Goal: Obtain resource: Download file/media

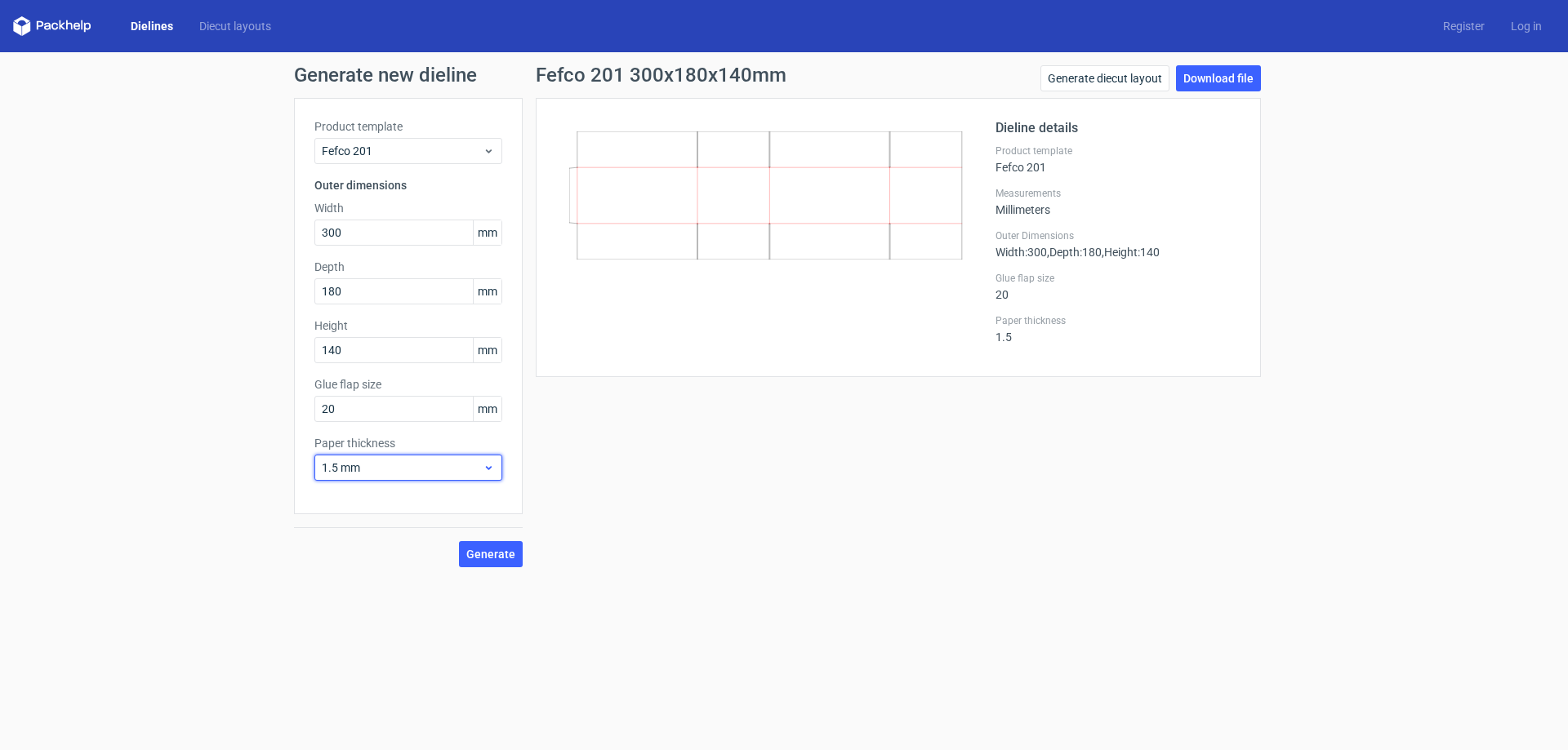
click at [438, 465] on span "1.5 mm" at bounding box center [402, 468] width 161 height 16
click at [394, 626] on div "4 mm" at bounding box center [409, 634] width 175 height 26
click at [907, 556] on div "Fefco 201 300x180x140mm Generate diecut layout Download file Dieline details Pr…" at bounding box center [897, 316] width 751 height 502
click at [364, 240] on input "300" at bounding box center [408, 233] width 188 height 26
type input "180"
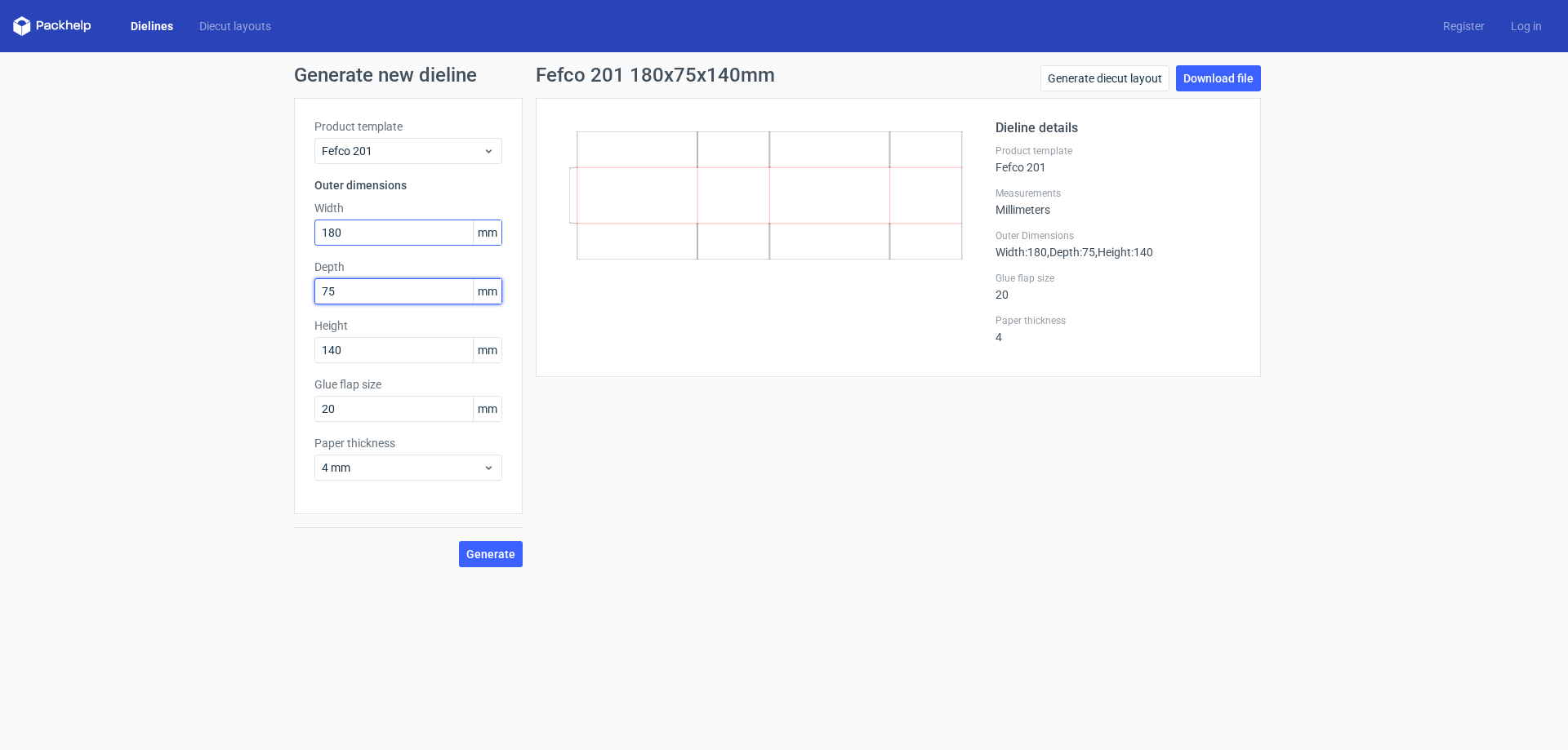
type input "75"
type input "145"
click at [459, 541] on button "Generate" at bounding box center [491, 554] width 64 height 26
click at [1226, 78] on link "Download file" at bounding box center [1219, 78] width 85 height 26
